Goal: Transaction & Acquisition: Purchase product/service

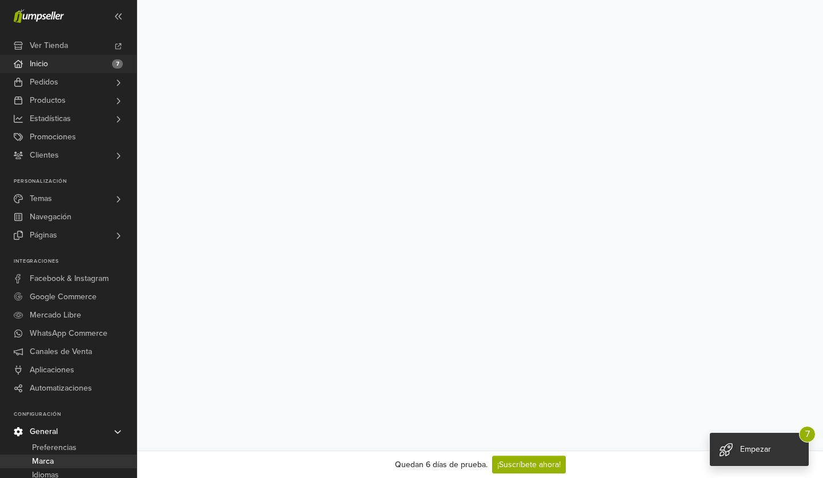
click at [109, 63] on link "Inicio 7" at bounding box center [68, 64] width 137 height 18
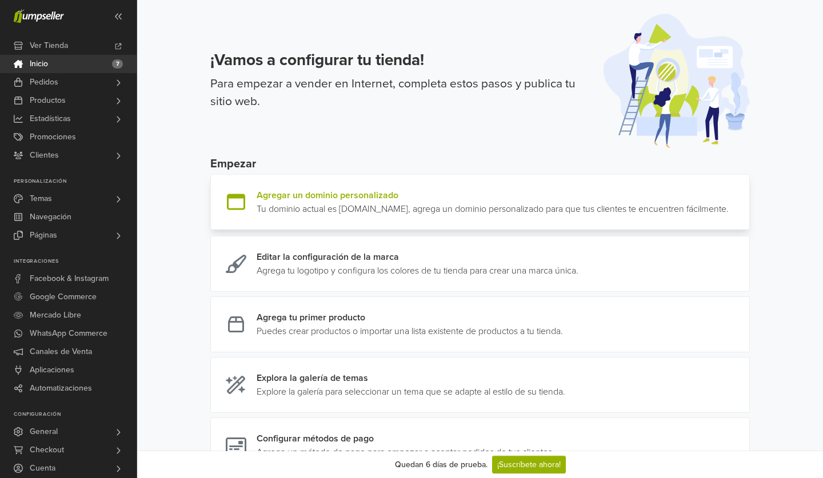
click at [728, 216] on link at bounding box center [728, 202] width 0 height 27
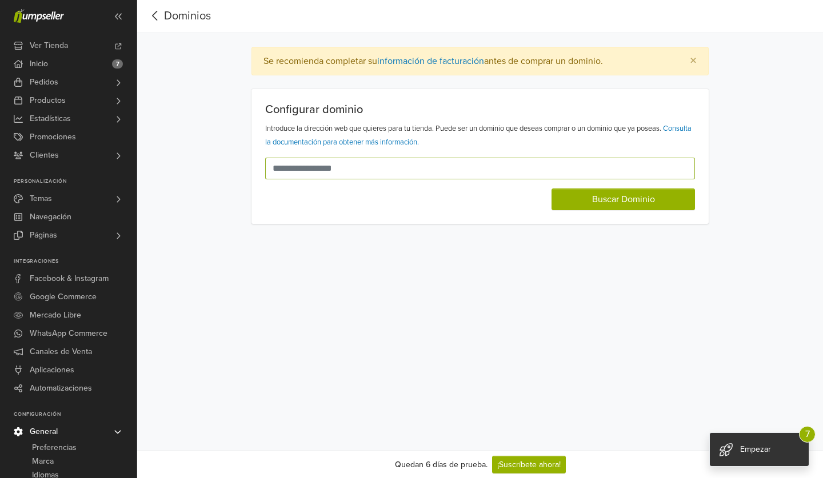
click at [490, 174] on input "text" at bounding box center [473, 169] width 416 height 22
click at [430, 143] on link "Consulta la documentación para obtener más información." at bounding box center [478, 135] width 426 height 23
click at [450, 167] on input "text" at bounding box center [473, 169] width 416 height 22
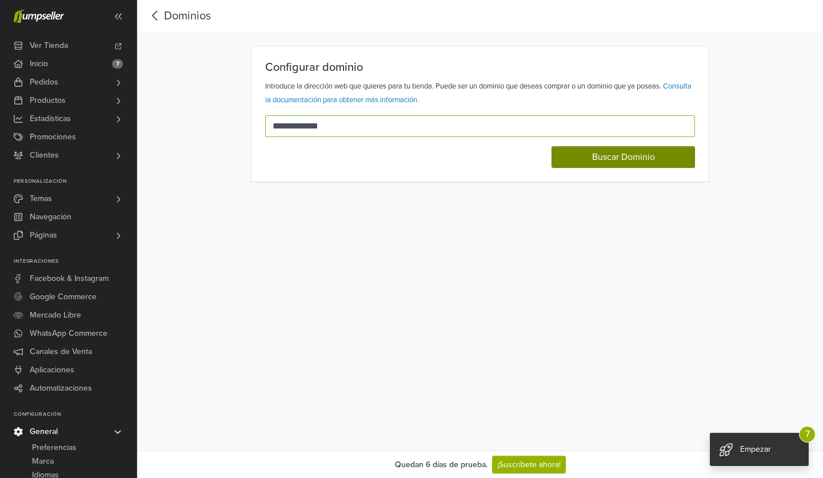
type input "**********"
click at [576, 158] on button "Buscar Dominio" at bounding box center [622, 157] width 143 height 22
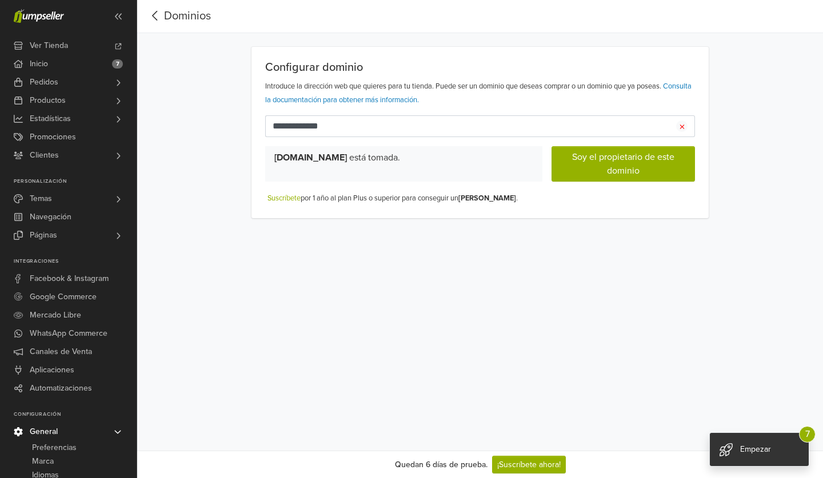
click at [679, 129] on icon "button" at bounding box center [681, 126] width 5 height 7
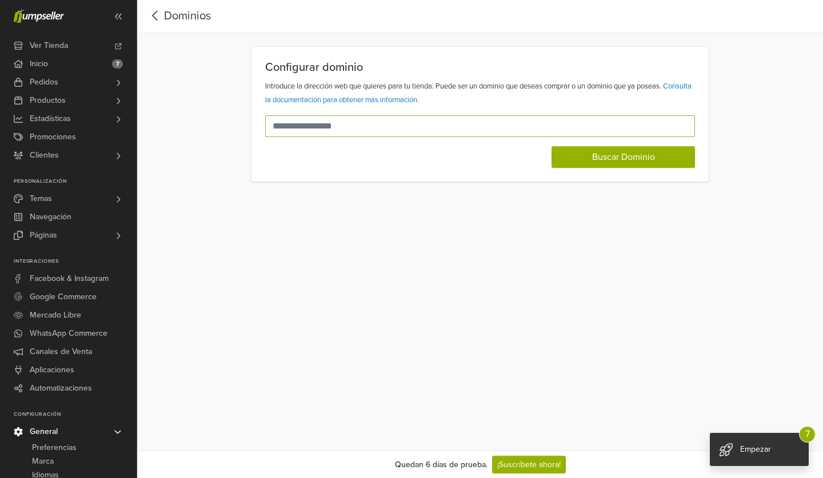
click at [455, 132] on input "text" at bounding box center [473, 126] width 416 height 22
type input "**********"
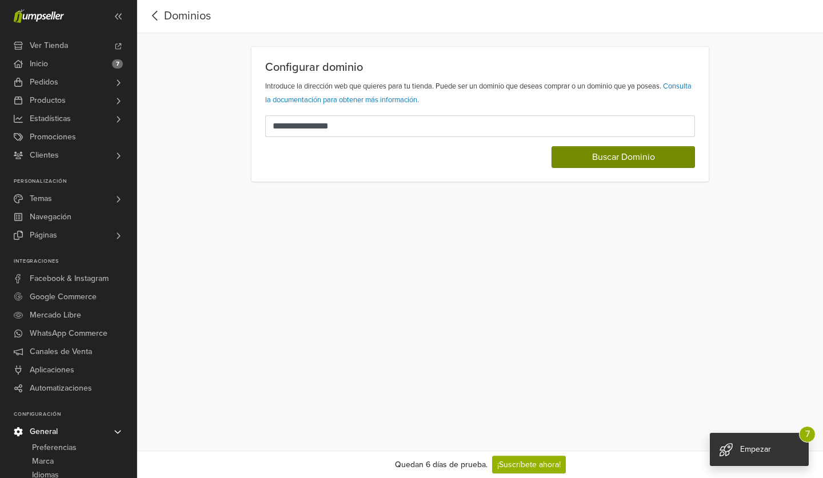
click at [576, 157] on button "Buscar Dominio" at bounding box center [622, 157] width 143 height 22
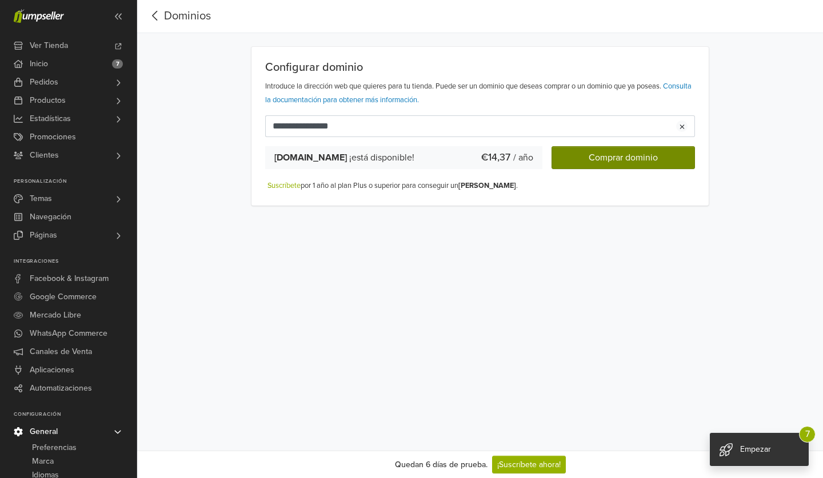
click at [576, 157] on button "Comprar dominio" at bounding box center [622, 157] width 143 height 23
